Goal: Task Accomplishment & Management: Manage account settings

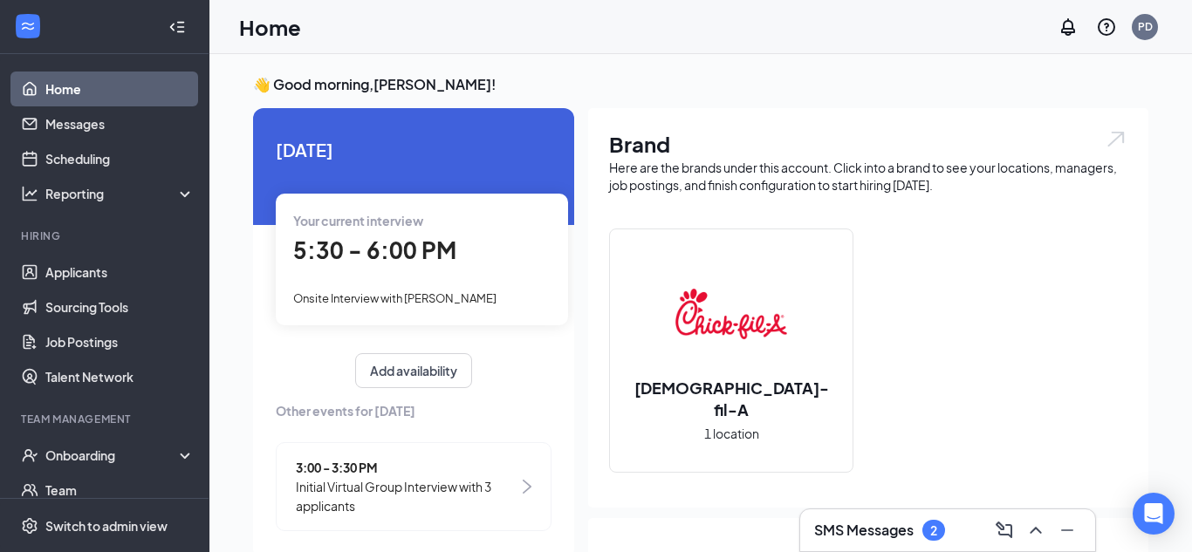
click at [421, 249] on span "5:30 - 6:00 PM" at bounding box center [374, 250] width 163 height 29
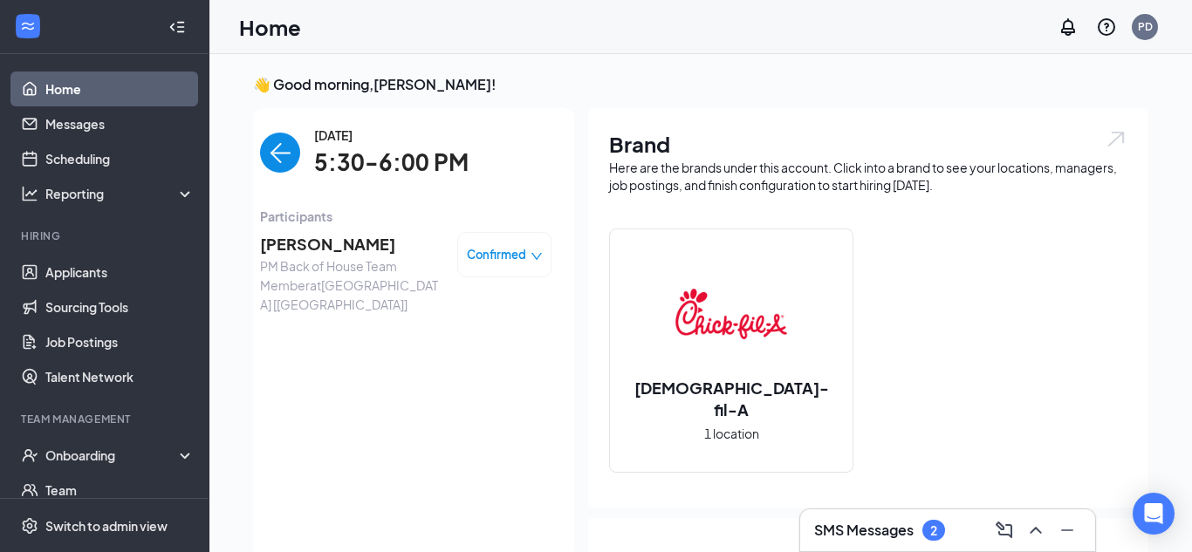
scroll to position [7, 0]
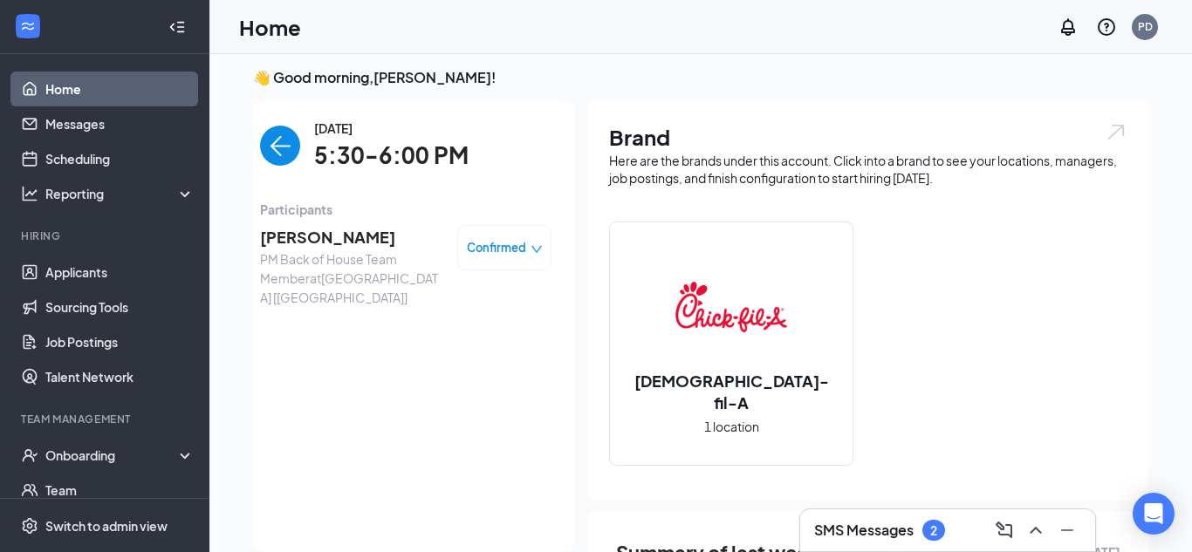
click at [322, 243] on span "[PERSON_NAME]" at bounding box center [351, 237] width 183 height 24
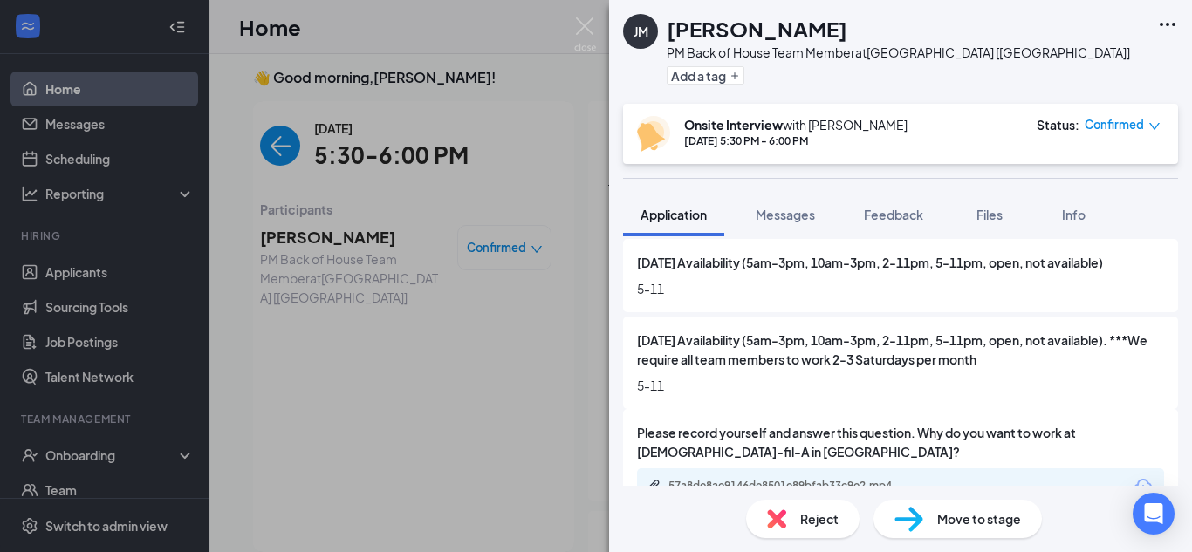
scroll to position [2350, 0]
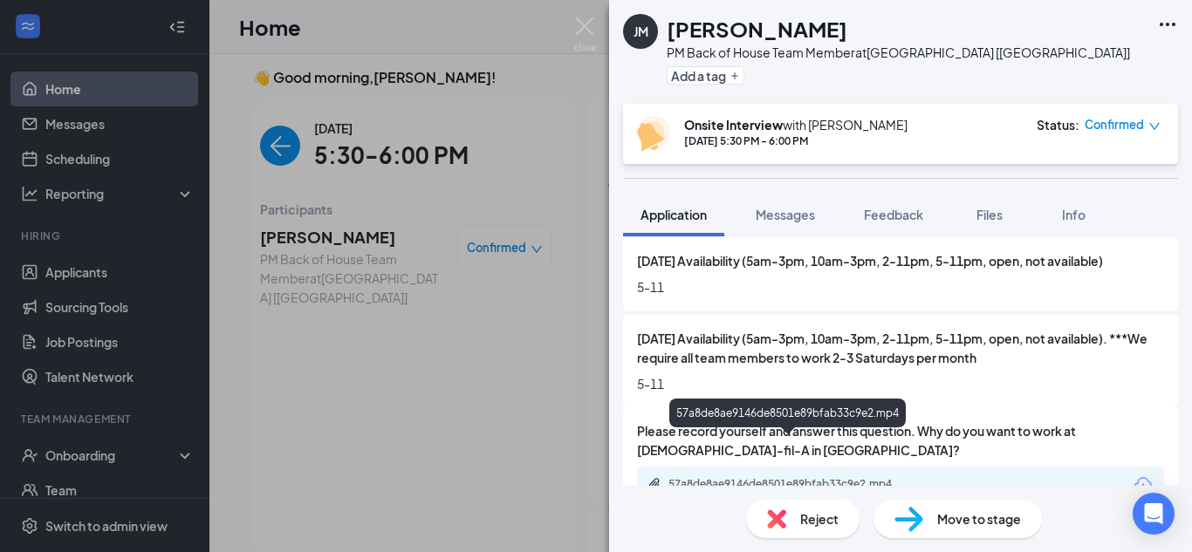
click at [870, 477] on div "57a8de8ae9146de8501e89bfab33c9e2.mp4" at bounding box center [789, 485] width 283 height 17
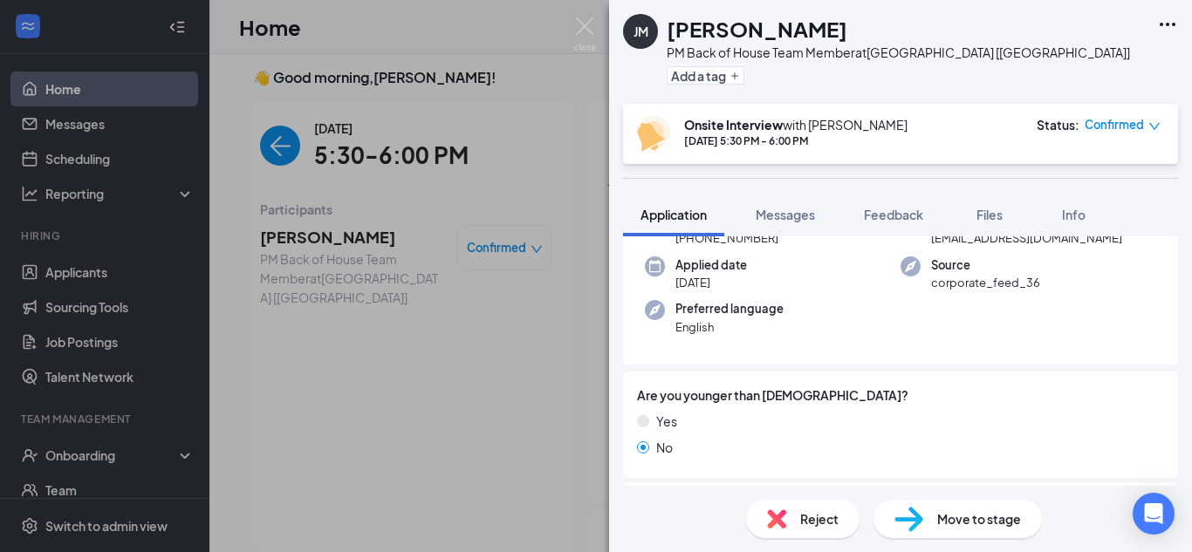
scroll to position [0, 0]
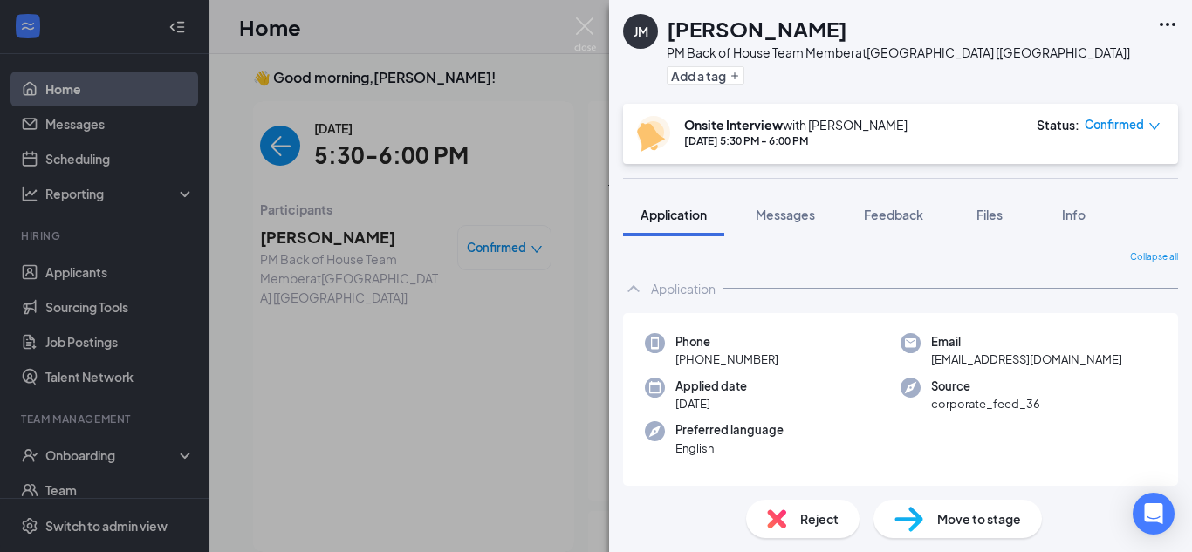
click at [1189, 230] on div "Application Messages Feedback Files Info" at bounding box center [900, 215] width 583 height 44
click at [1187, 230] on div "Application Messages Feedback Files Info" at bounding box center [900, 215] width 583 height 44
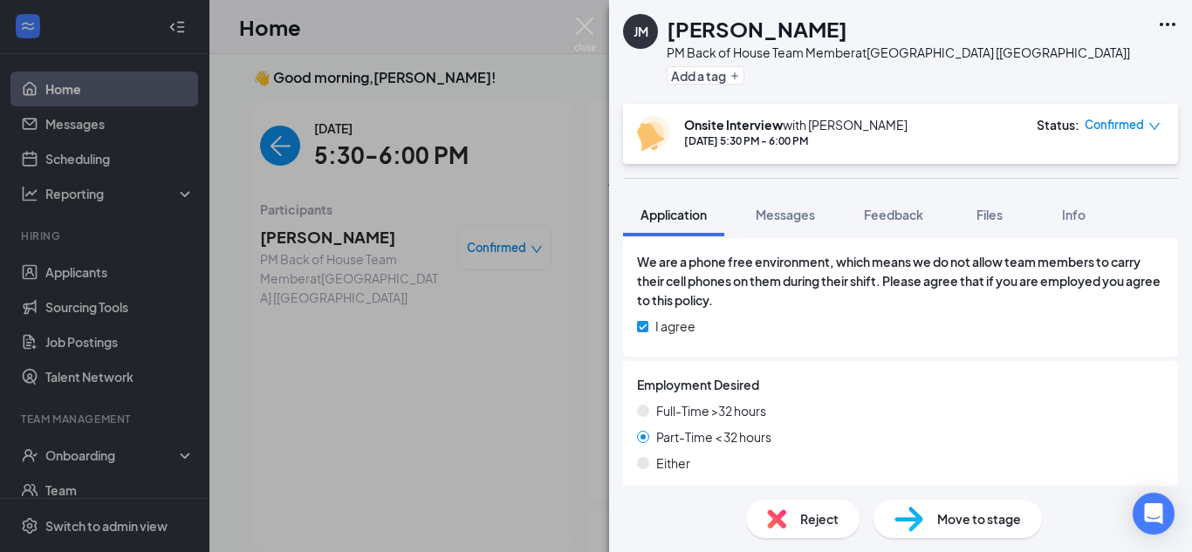
scroll to position [1540, 0]
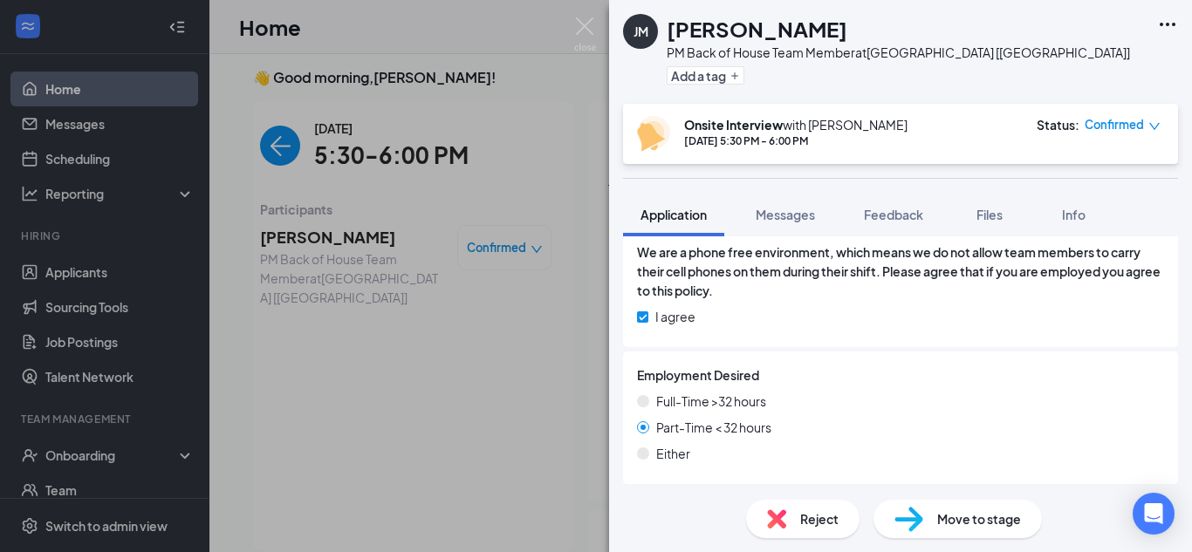
click at [1086, 392] on div "Full-Time >32 hours" at bounding box center [900, 401] width 527 height 19
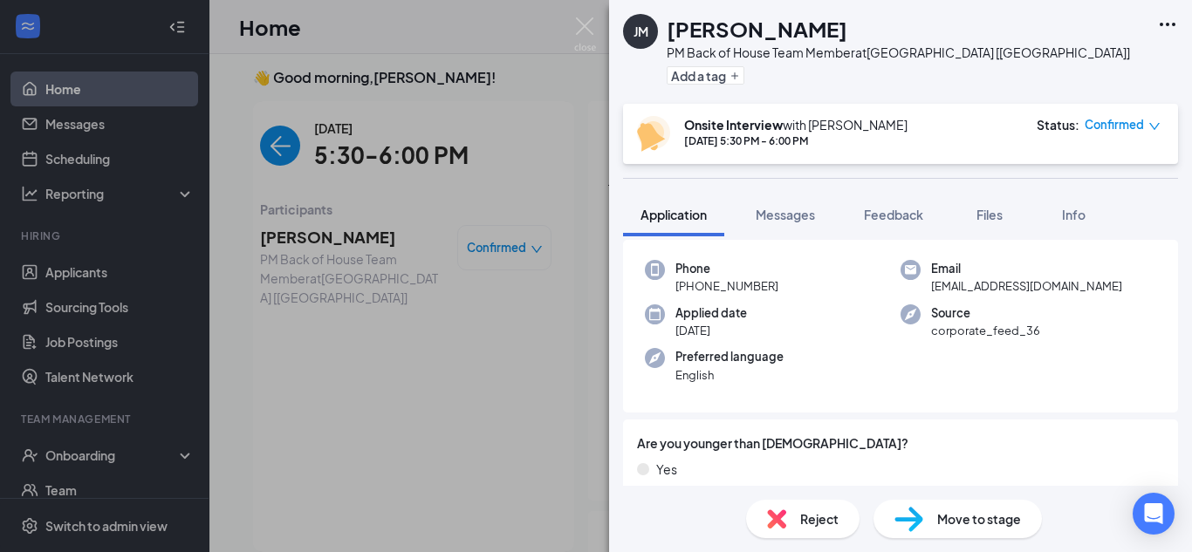
scroll to position [0, 0]
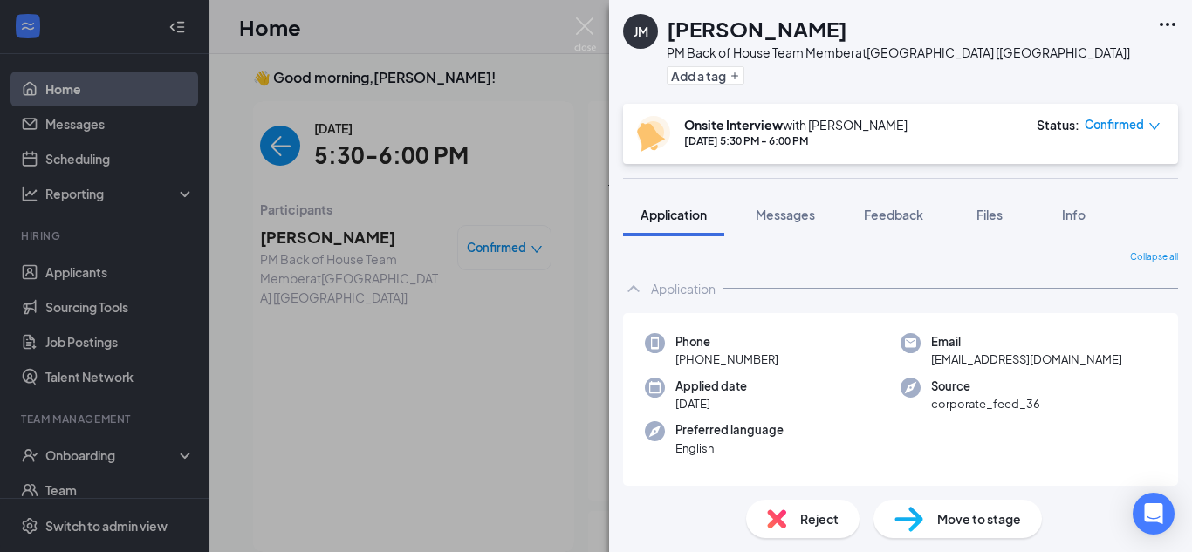
click at [827, 356] on div "Phone [PHONE_NUMBER]" at bounding box center [773, 351] width 256 height 36
